Goal: Transaction & Acquisition: Purchase product/service

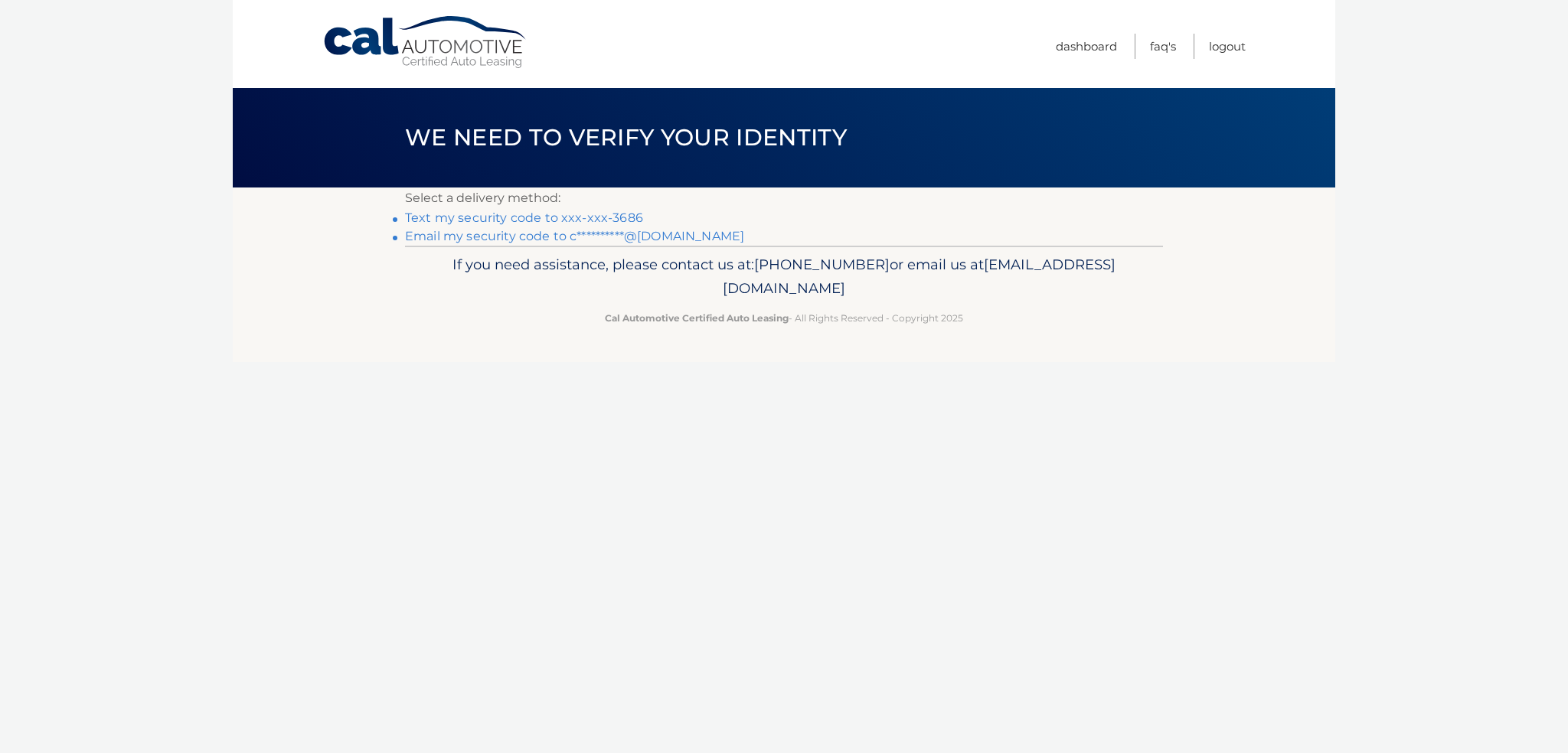
click at [546, 223] on link "Text my security code to xxx-xxx-3686" at bounding box center [523, 218] width 238 height 15
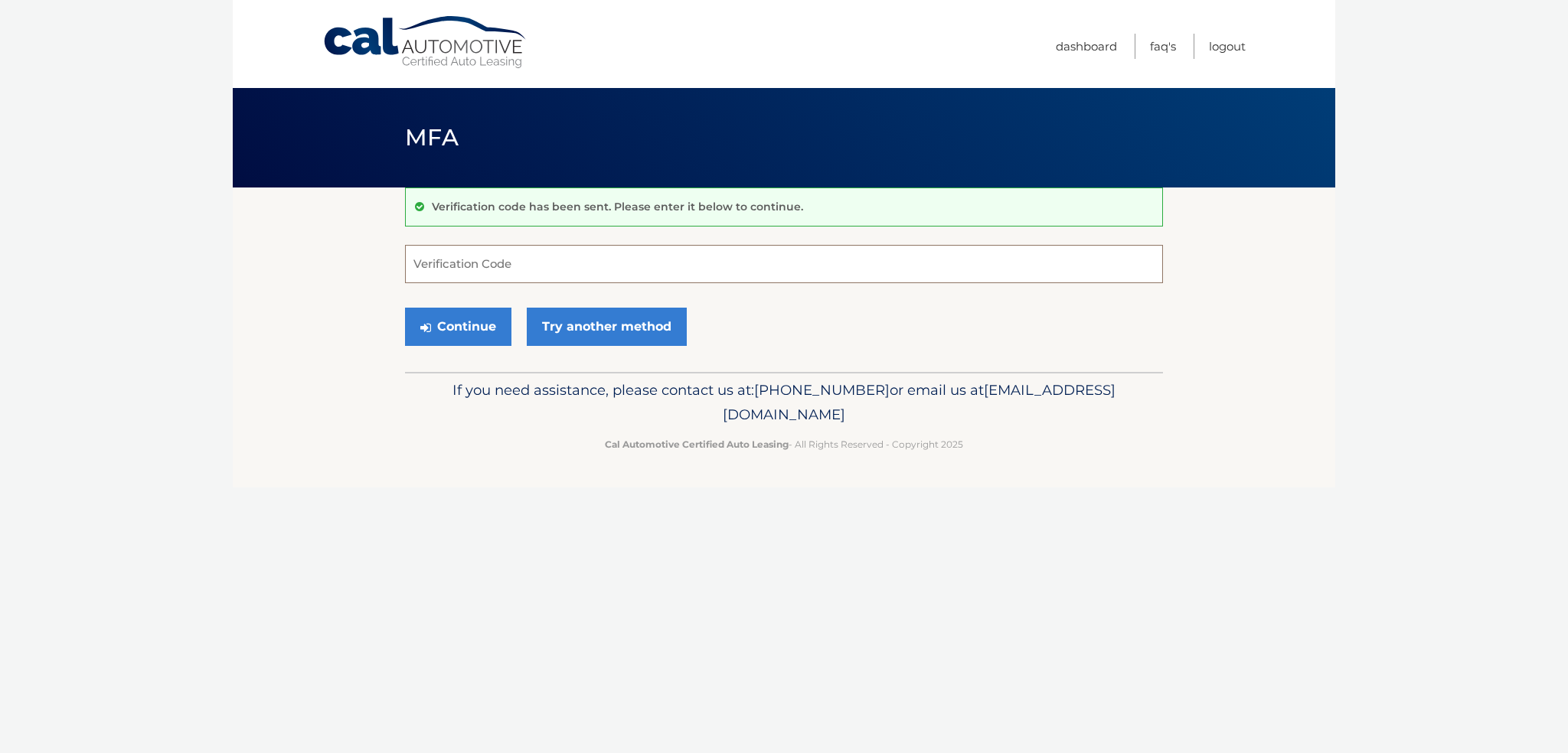
click at [502, 260] on input "Verification Code" at bounding box center [784, 264] width 758 height 38
type input "939597"
click at [470, 328] on button "Continue" at bounding box center [458, 326] width 106 height 38
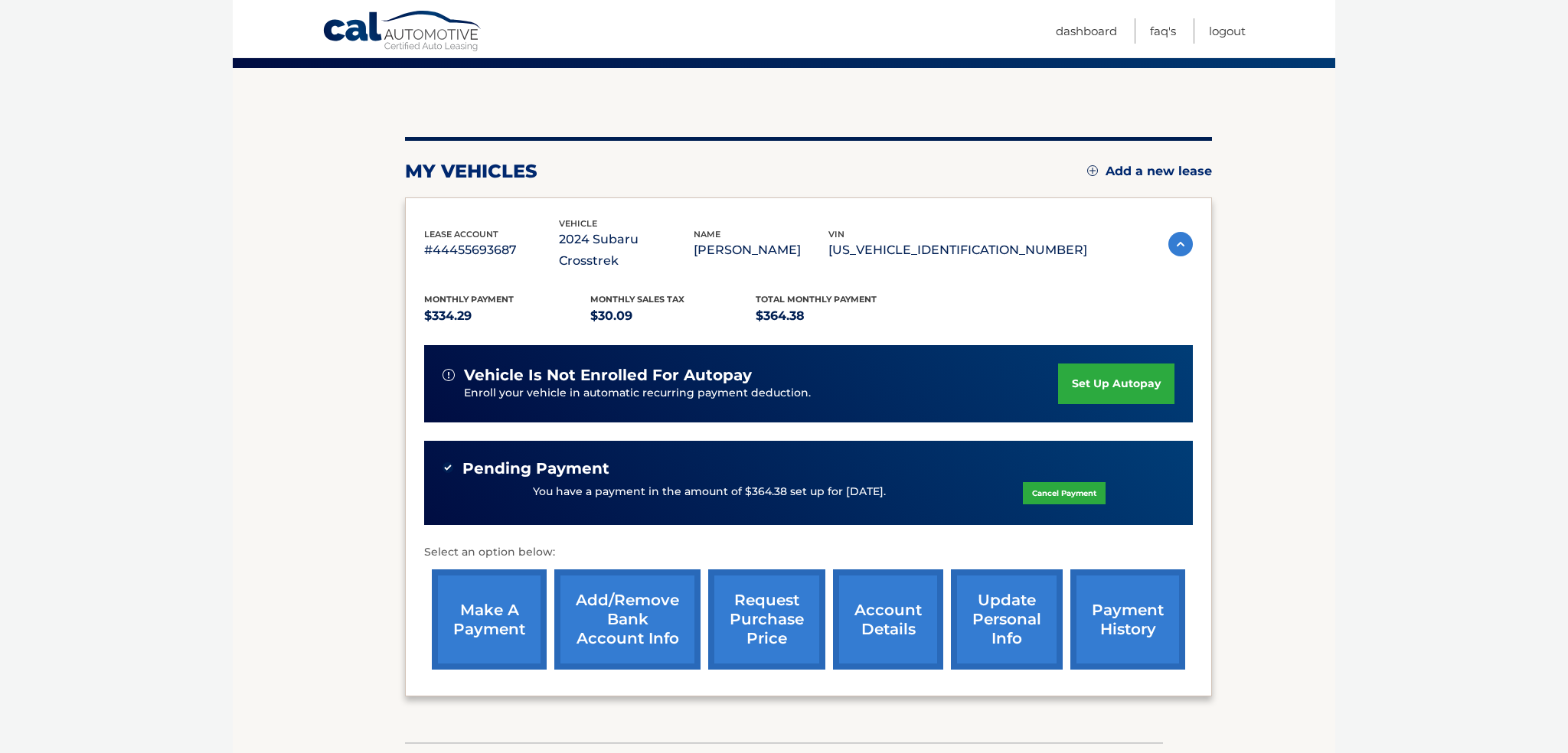
scroll to position [115, 0]
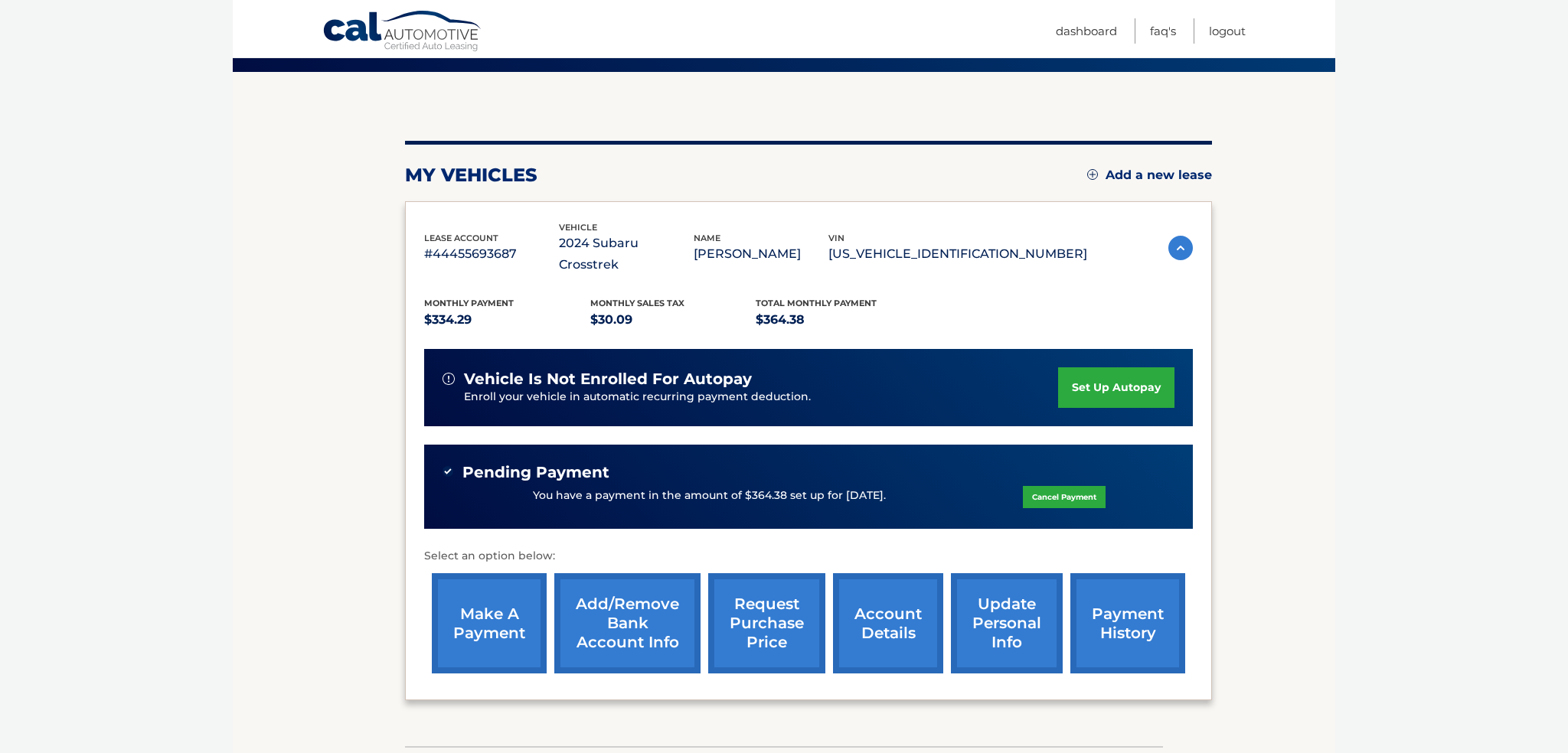
click at [493, 596] on link "make a payment" at bounding box center [489, 623] width 114 height 100
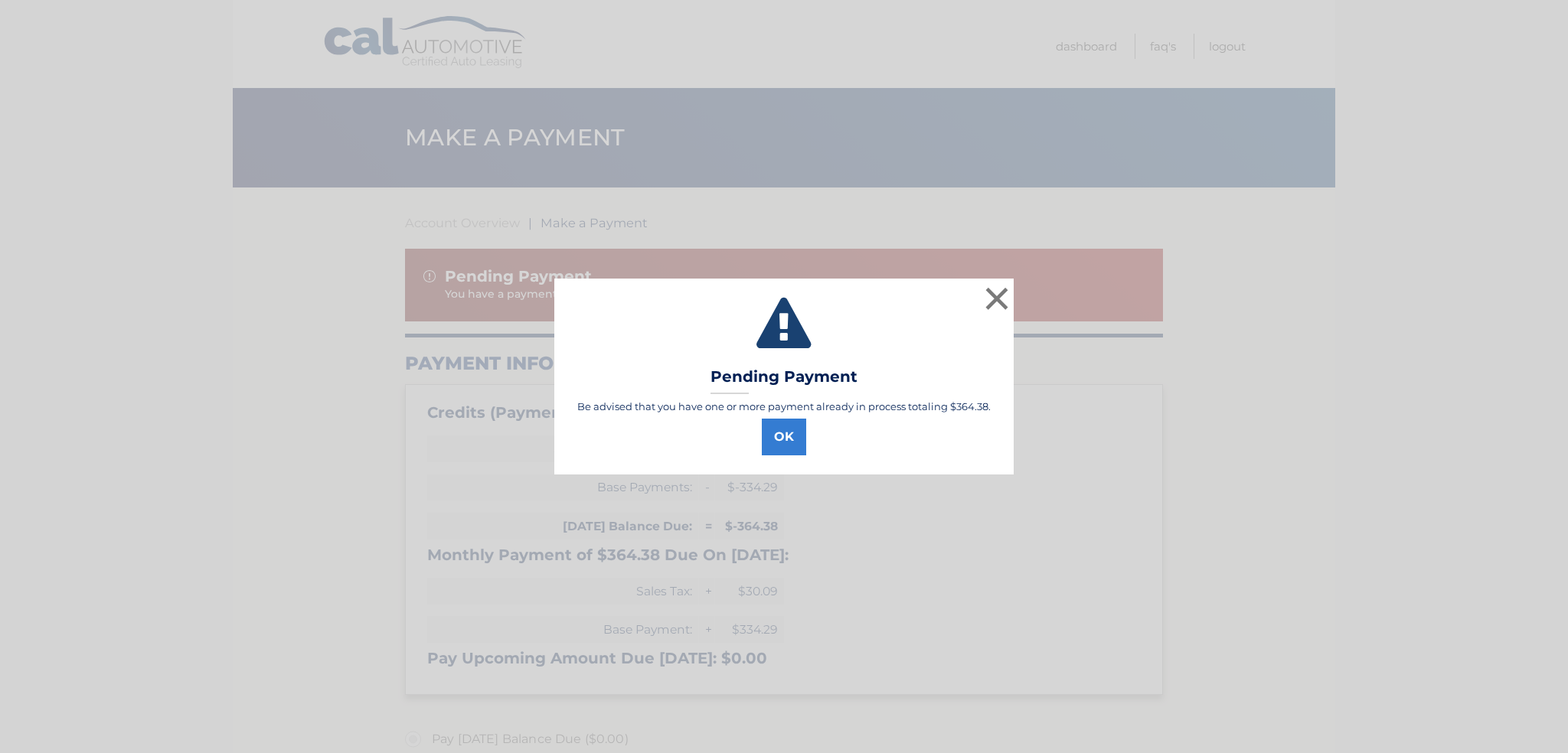
select select "ZDhmZGM5NzMtMTk0ZC00NjMzLWI1YWEtZjQ0YmQ0MGQ3ZjE3"
click at [786, 443] on button "OK" at bounding box center [783, 437] width 45 height 37
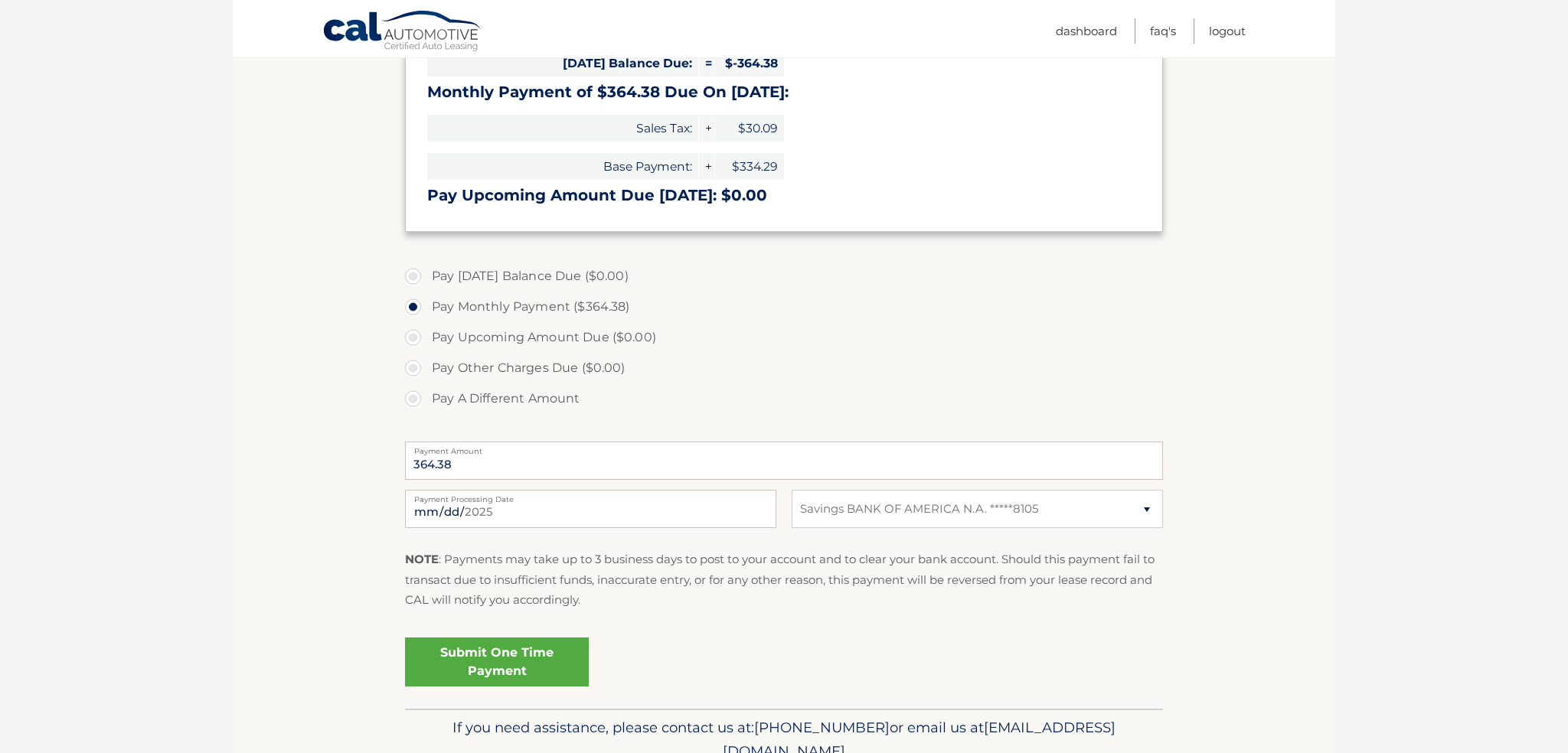
scroll to position [463, 0]
click at [567, 506] on input "2025-09-11" at bounding box center [590, 508] width 371 height 38
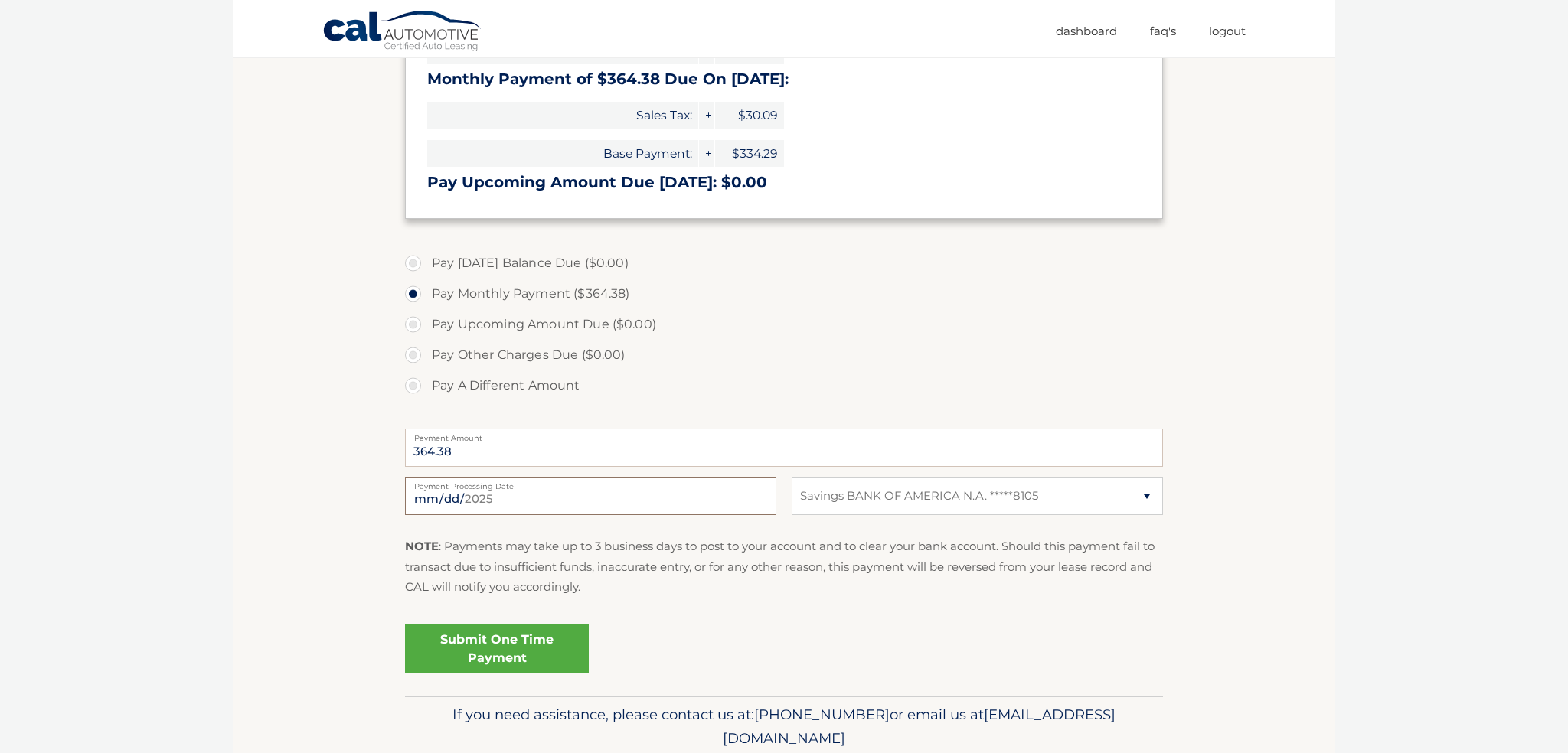
scroll to position [478, 0]
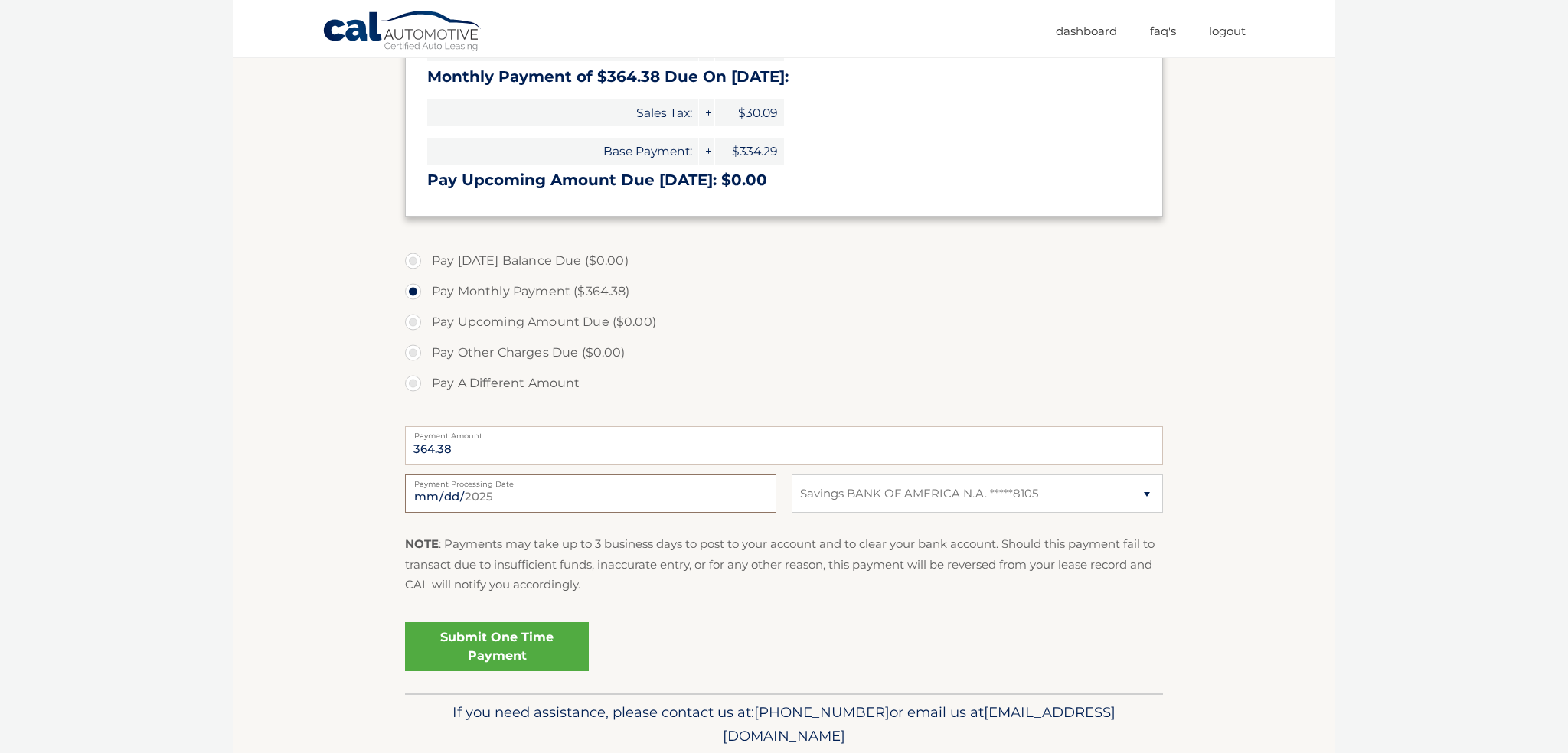
click at [616, 492] on input "2025-10-11" at bounding box center [590, 493] width 371 height 38
type input "2025-10-23"
click at [578, 489] on input "2025-10-23" at bounding box center [590, 493] width 371 height 38
click at [540, 496] on input "2025-10-23" at bounding box center [590, 493] width 371 height 38
click at [495, 638] on link "Submit One Time Payment" at bounding box center [496, 646] width 184 height 49
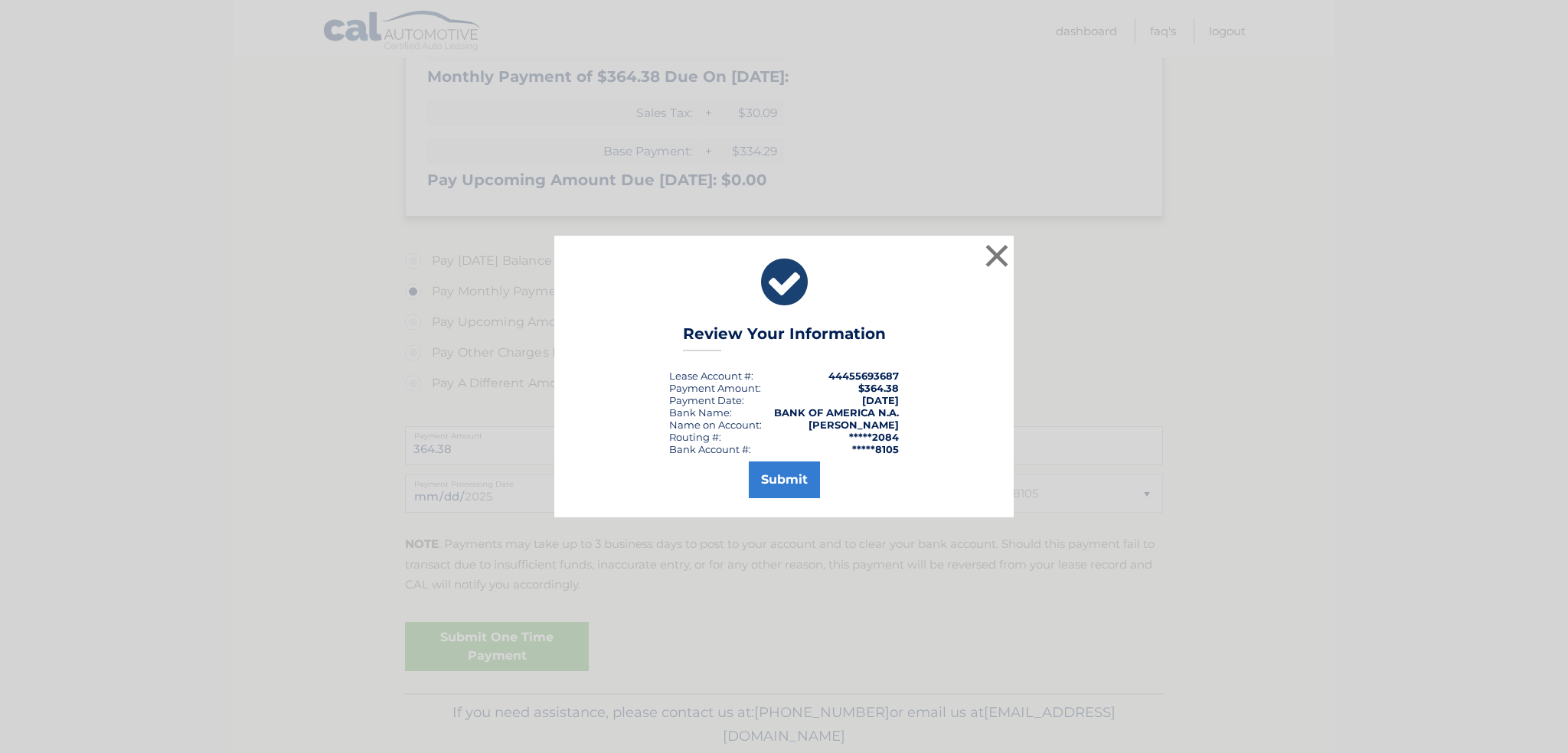
click at [783, 481] on button "Submit" at bounding box center [784, 479] width 72 height 37
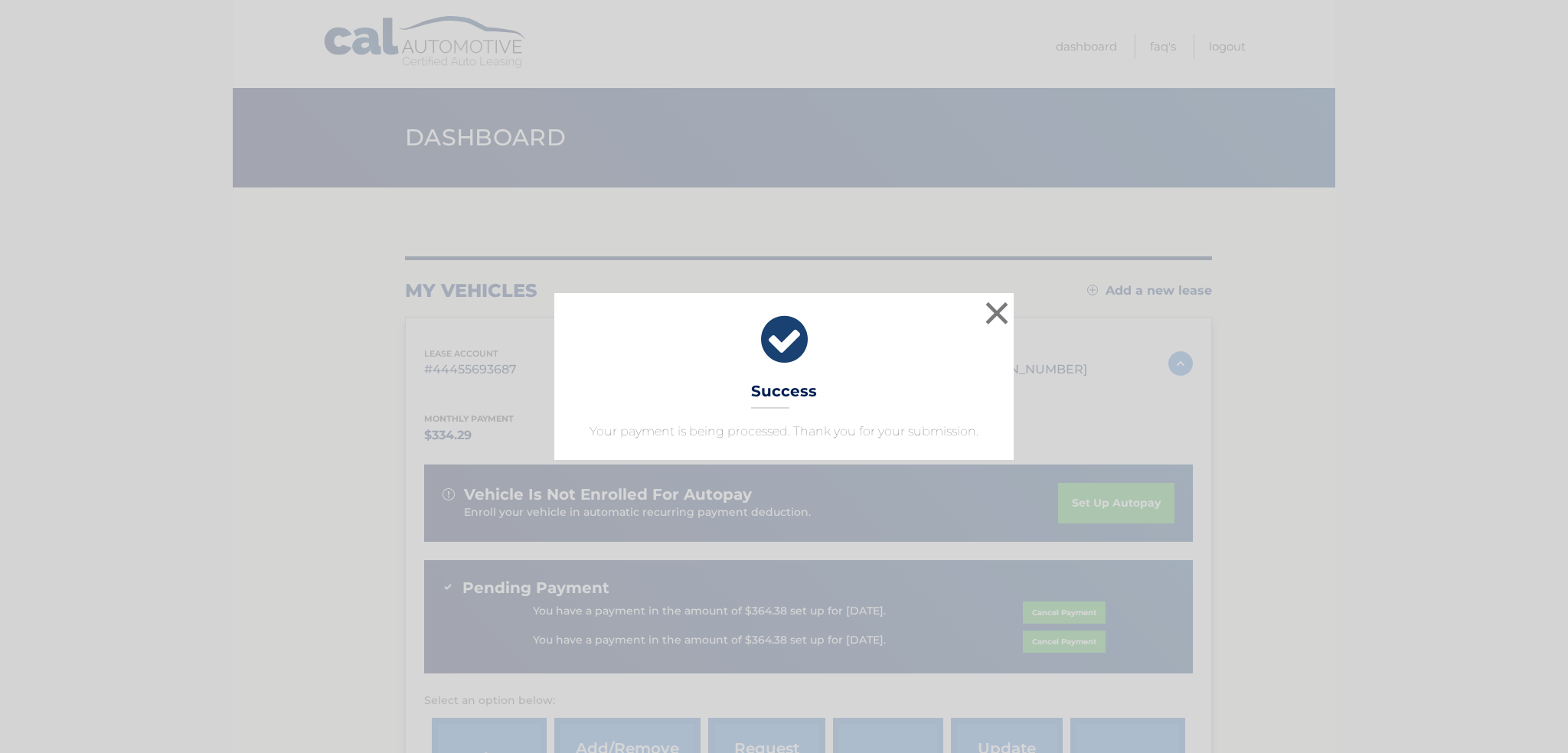
click at [1286, 383] on div "× Success Your payment is being processed. Thank you for your submission." at bounding box center [783, 377] width 1555 height 167
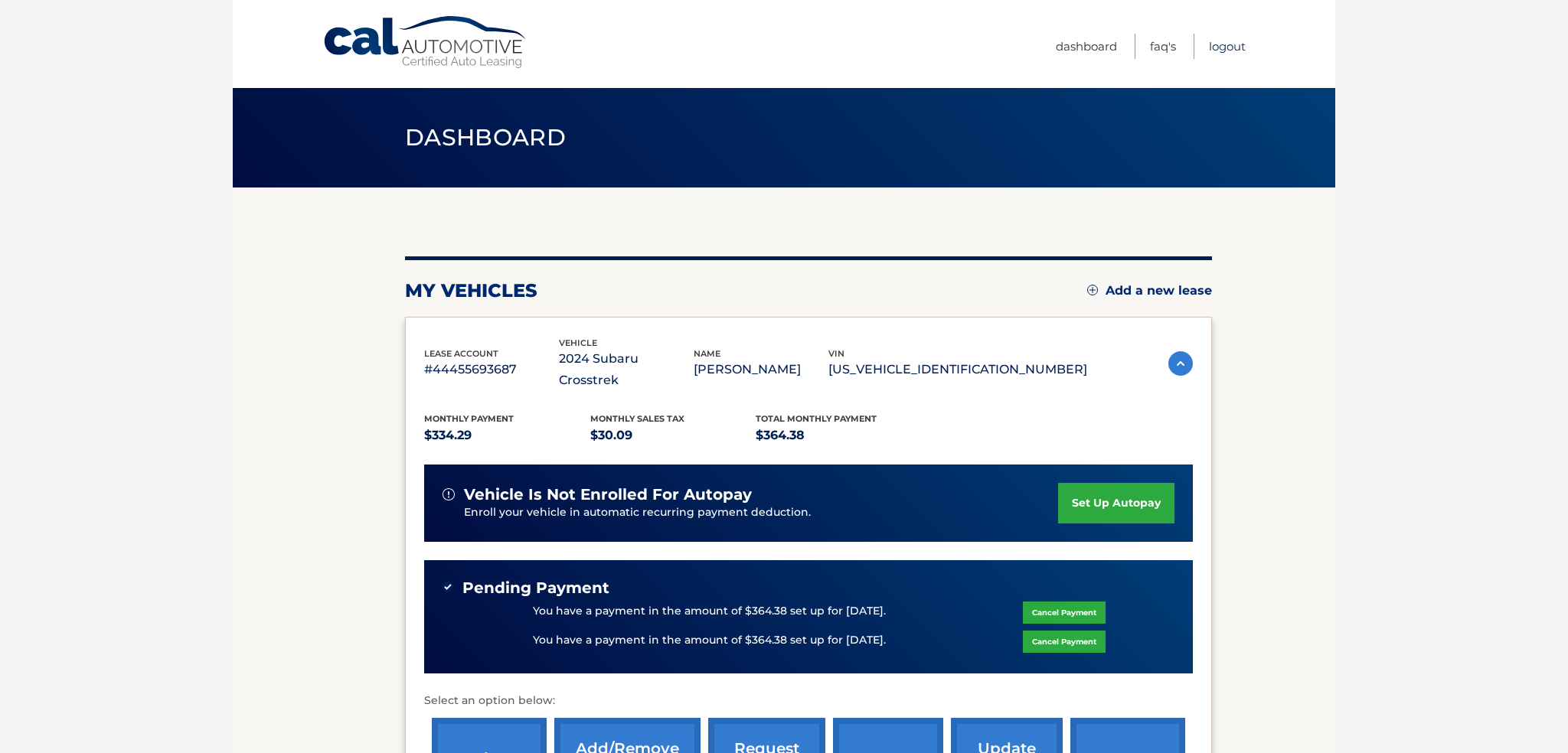
click at [1228, 45] on link "Logout" at bounding box center [1227, 46] width 37 height 25
